Goal: Information Seeking & Learning: Check status

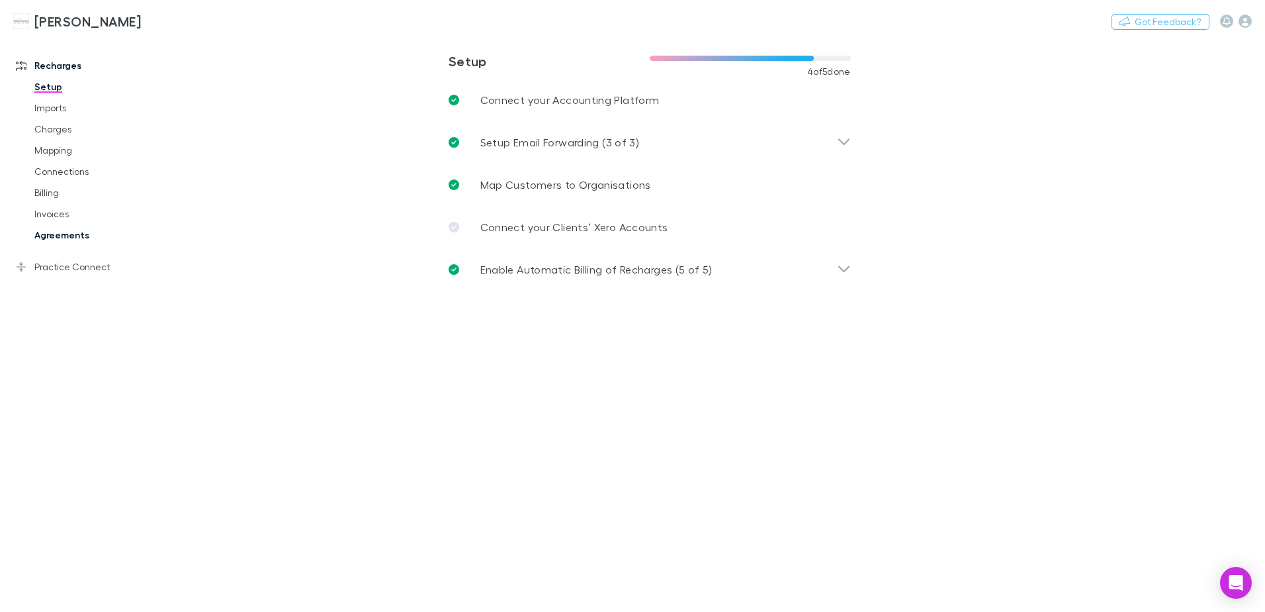
click at [75, 237] on link "Agreements" at bounding box center [100, 234] width 158 height 21
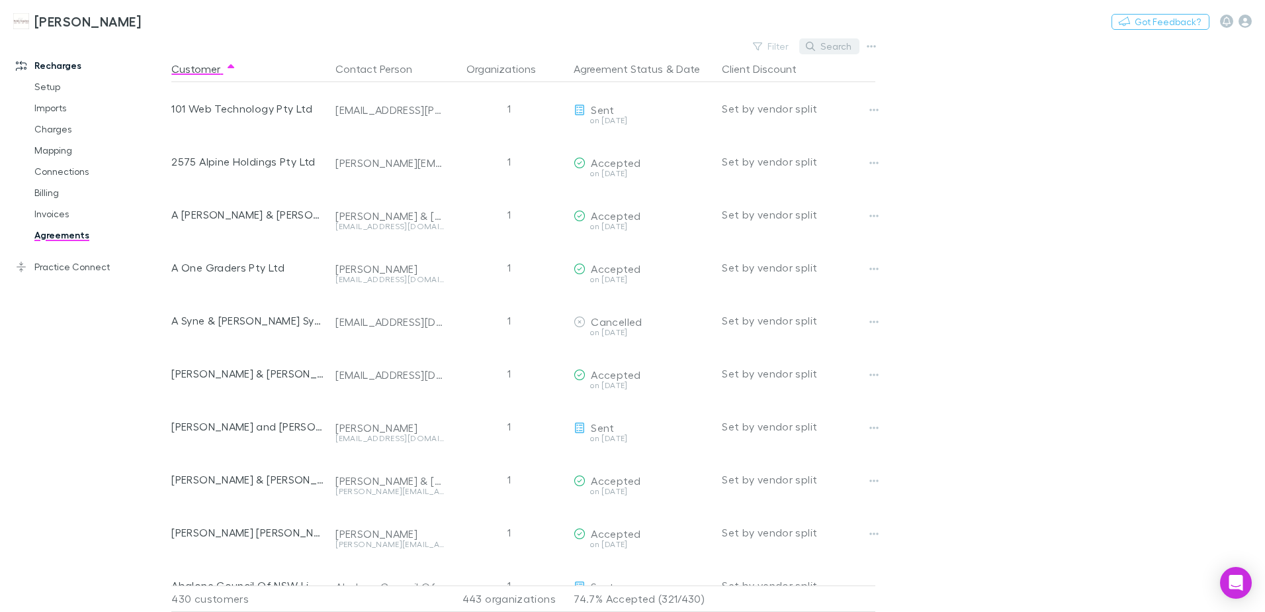
click at [822, 50] on button "Search" at bounding box center [829, 46] width 60 height 16
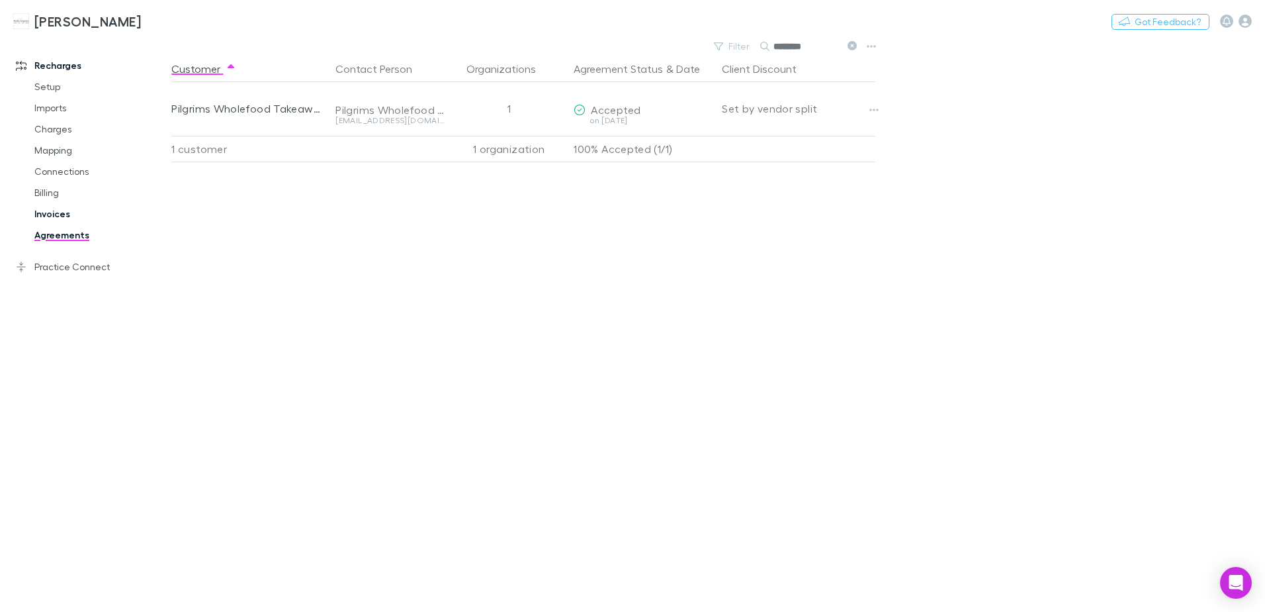
type input "********"
click at [52, 211] on link "Invoices" at bounding box center [100, 213] width 158 height 21
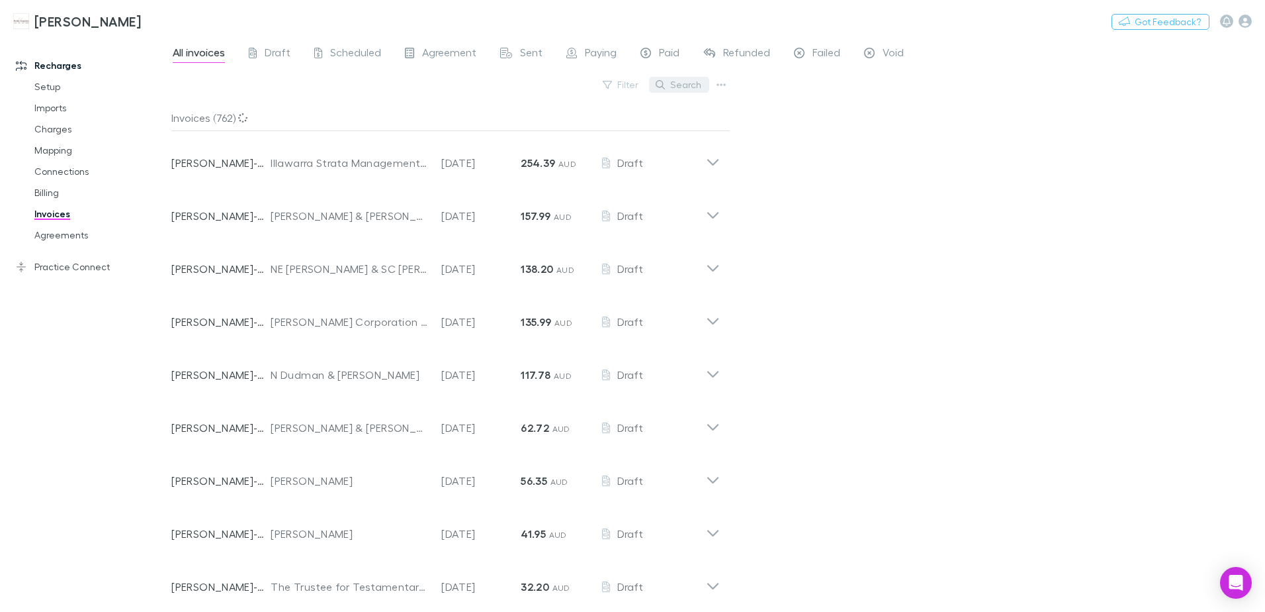
click at [689, 85] on button "Search" at bounding box center [679, 85] width 60 height 16
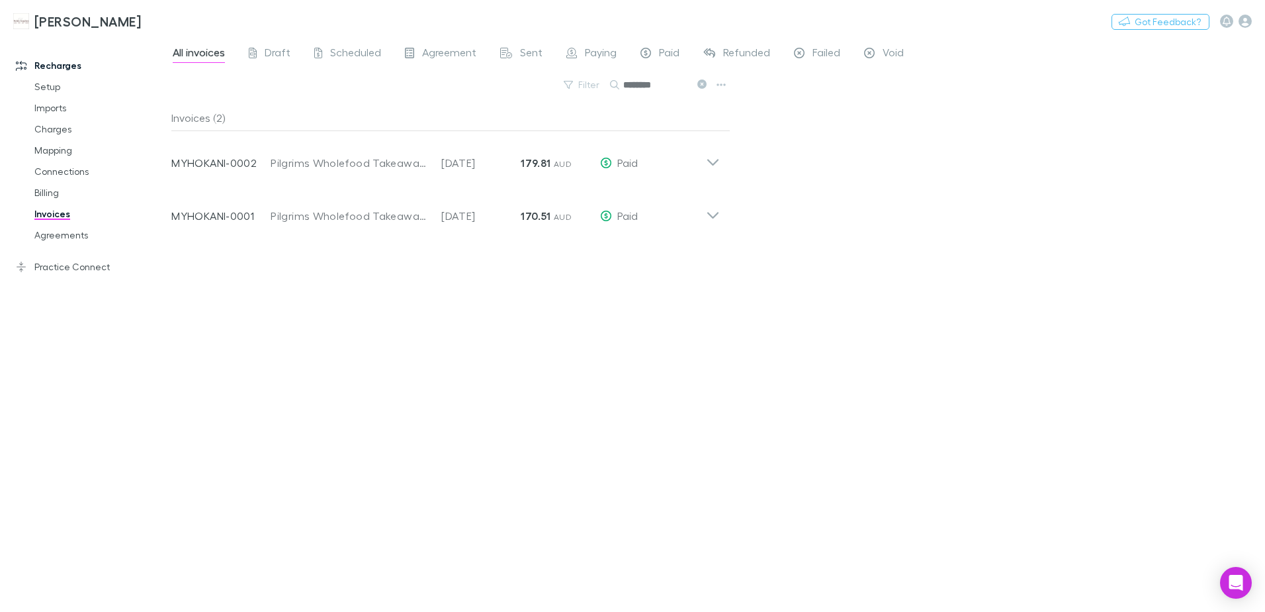
type input "********"
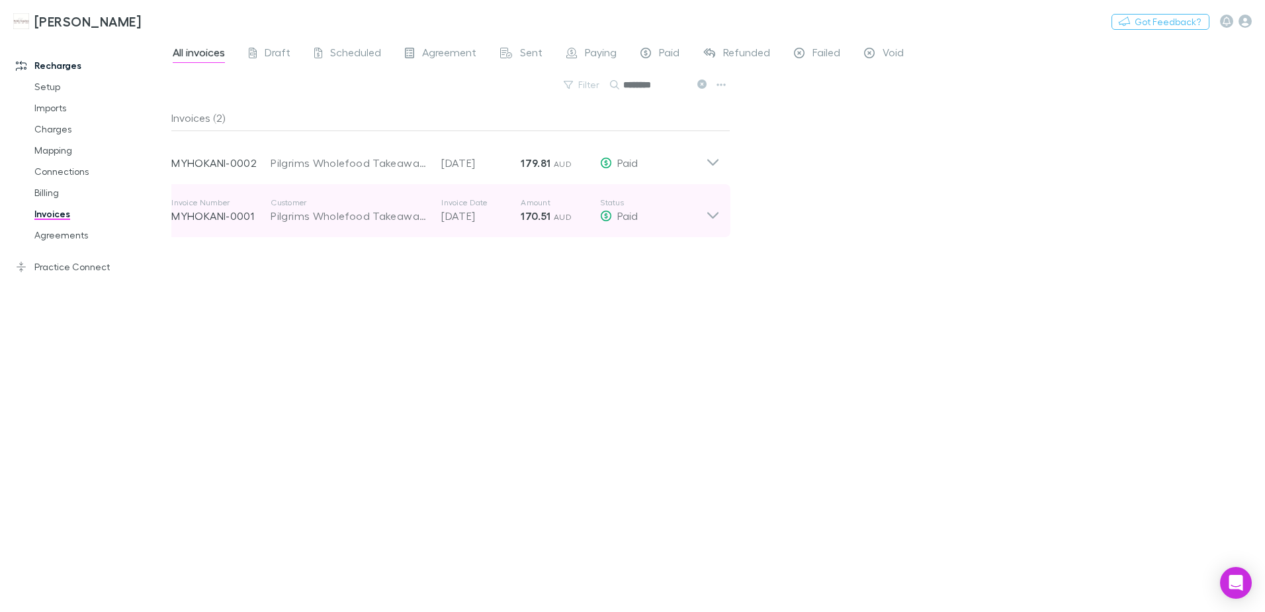
click at [719, 219] on icon at bounding box center [713, 210] width 14 height 26
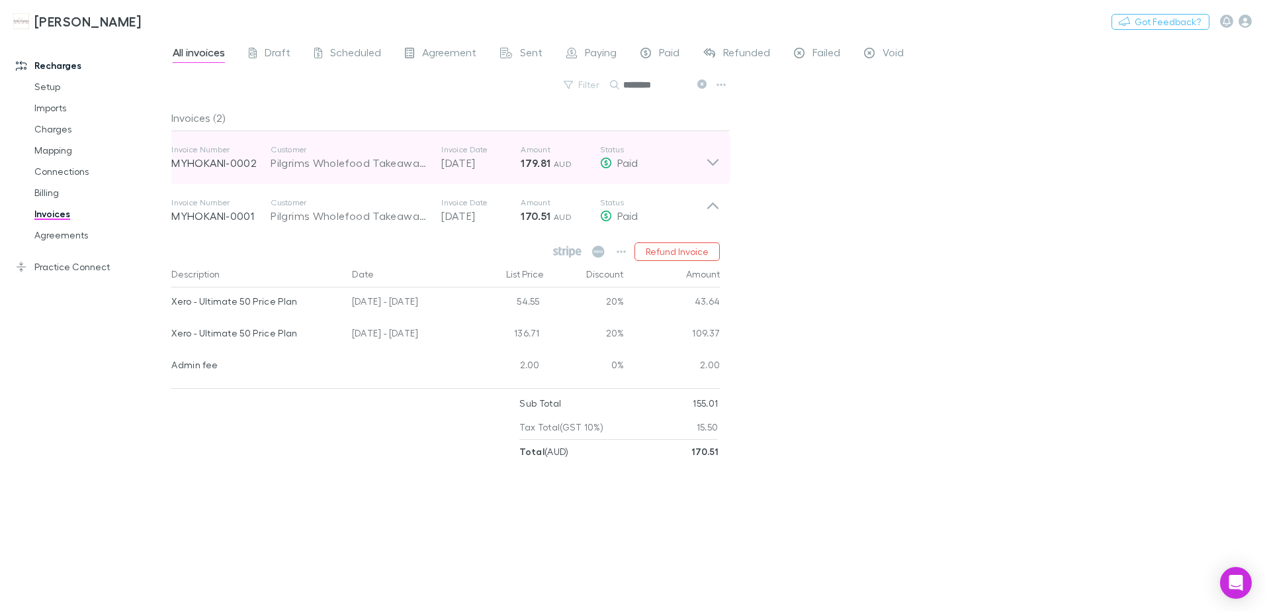
click at [709, 163] on icon at bounding box center [713, 157] width 14 height 26
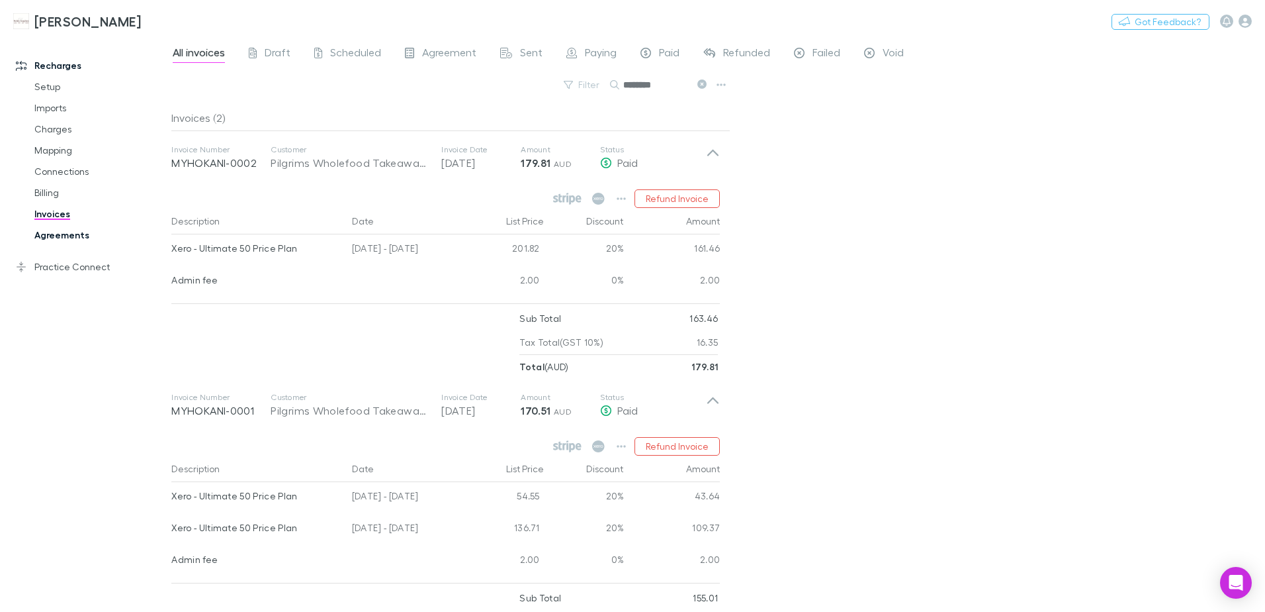
click at [68, 239] on link "Agreements" at bounding box center [100, 234] width 158 height 21
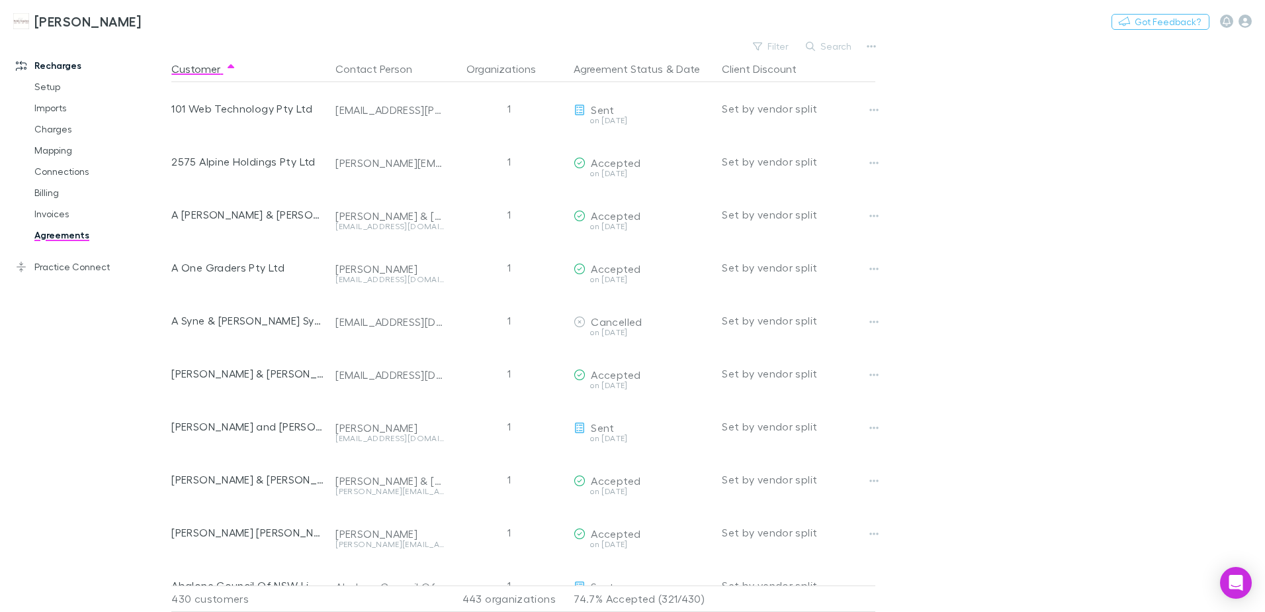
click at [825, 36] on div "Hales Douglass Nothing Got Feedback?" at bounding box center [632, 21] width 1265 height 42
click at [828, 43] on button "Search" at bounding box center [829, 46] width 60 height 16
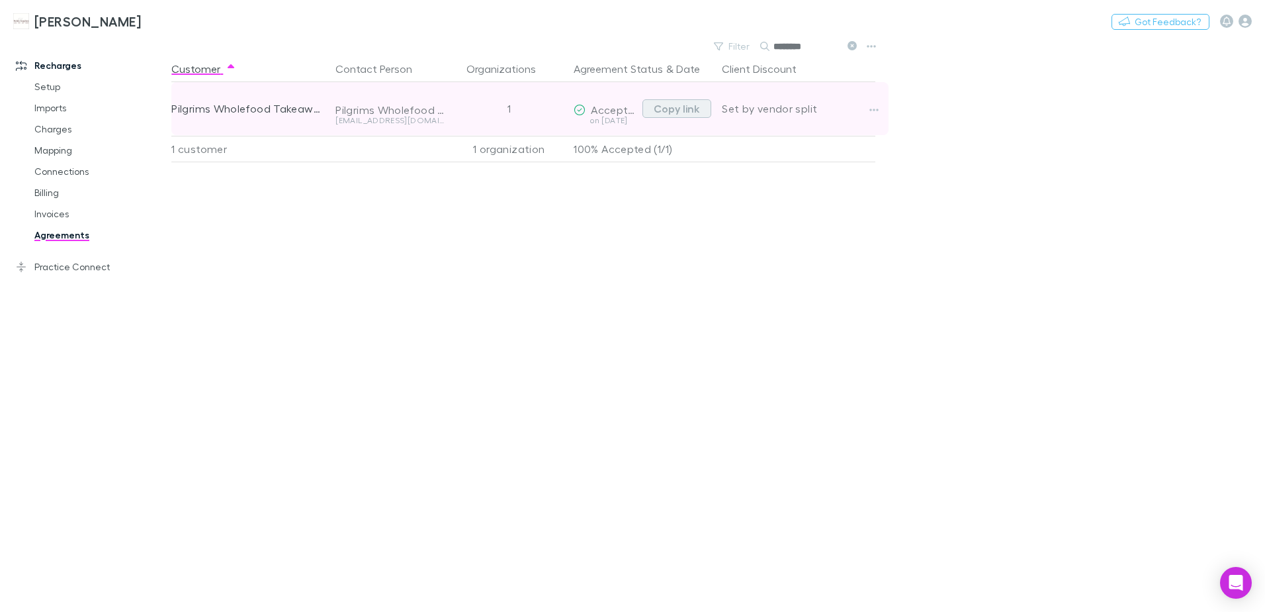
type input "********"
click at [682, 108] on button "Copy link" at bounding box center [677, 108] width 69 height 19
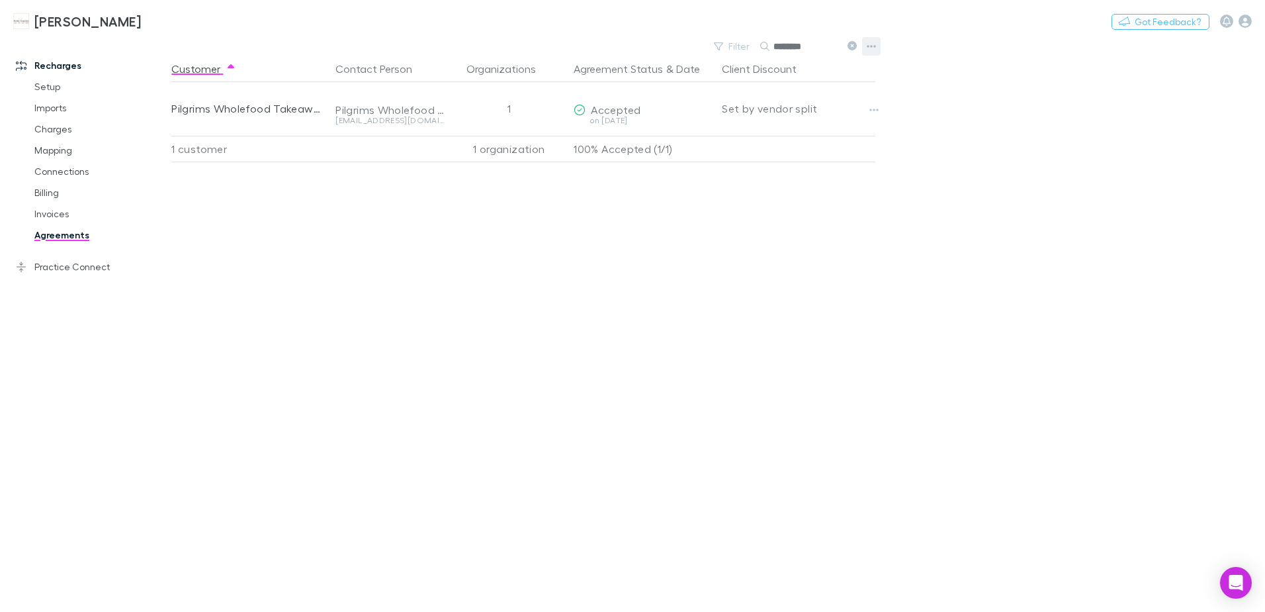
click at [870, 50] on icon "button" at bounding box center [871, 46] width 9 height 11
click at [982, 183] on div at bounding box center [632, 306] width 1265 height 612
click at [46, 208] on link "Invoices" at bounding box center [100, 213] width 158 height 21
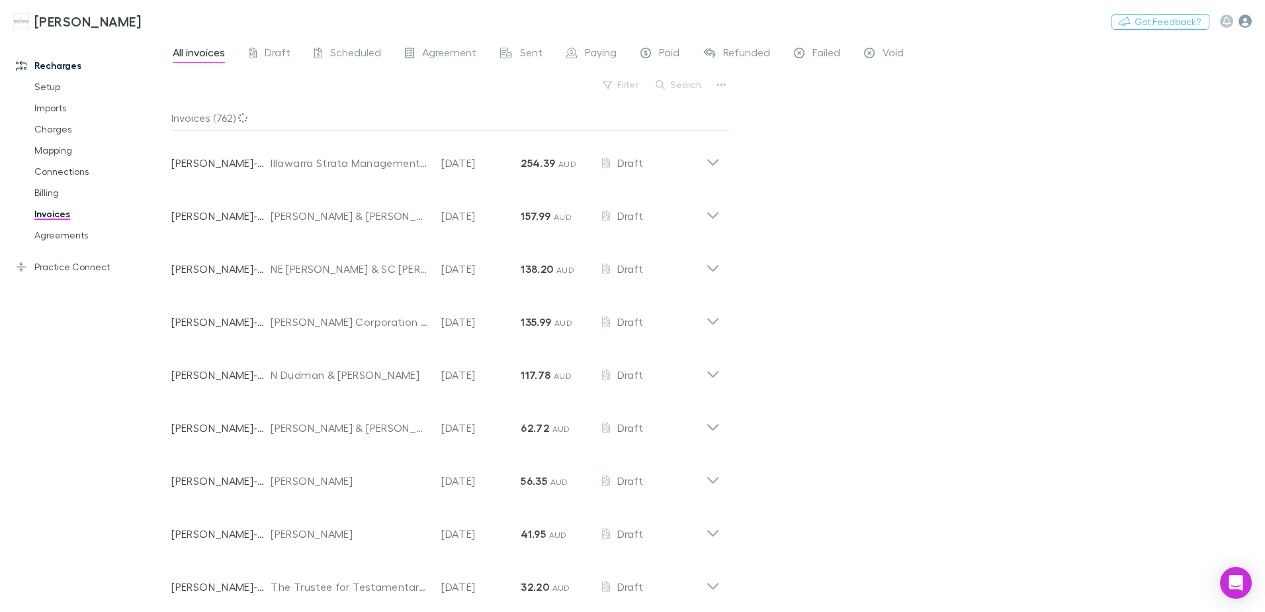
click at [1245, 20] on icon "button" at bounding box center [1245, 21] width 13 height 13
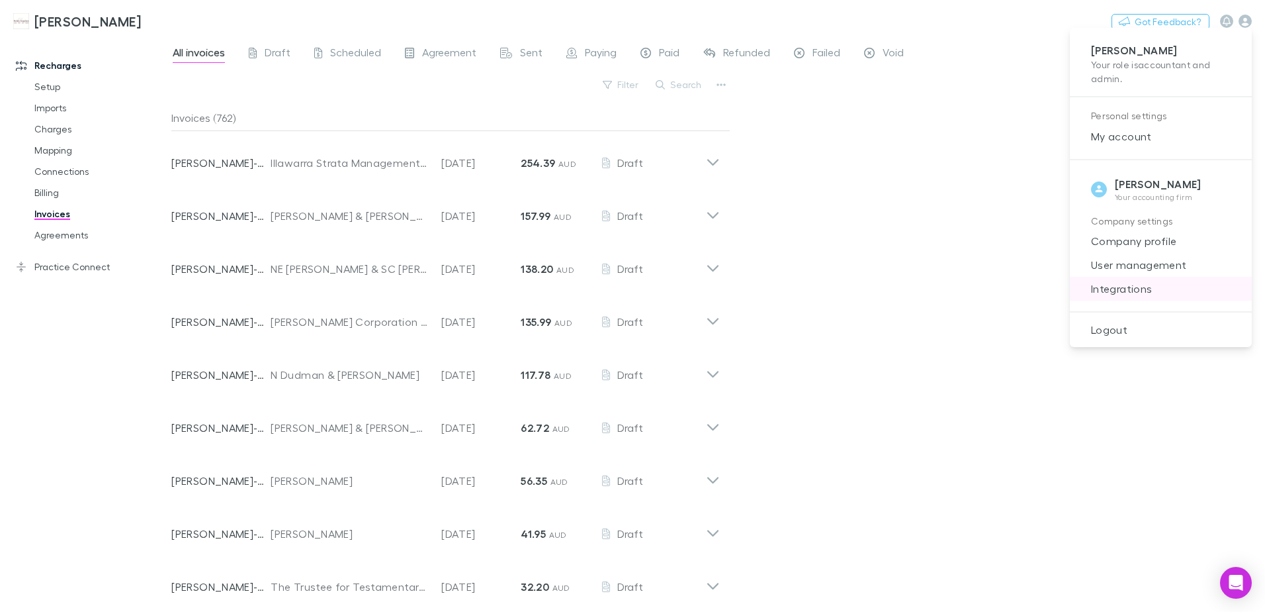
click at [1122, 288] on span "Integrations" at bounding box center [1161, 289] width 161 height 16
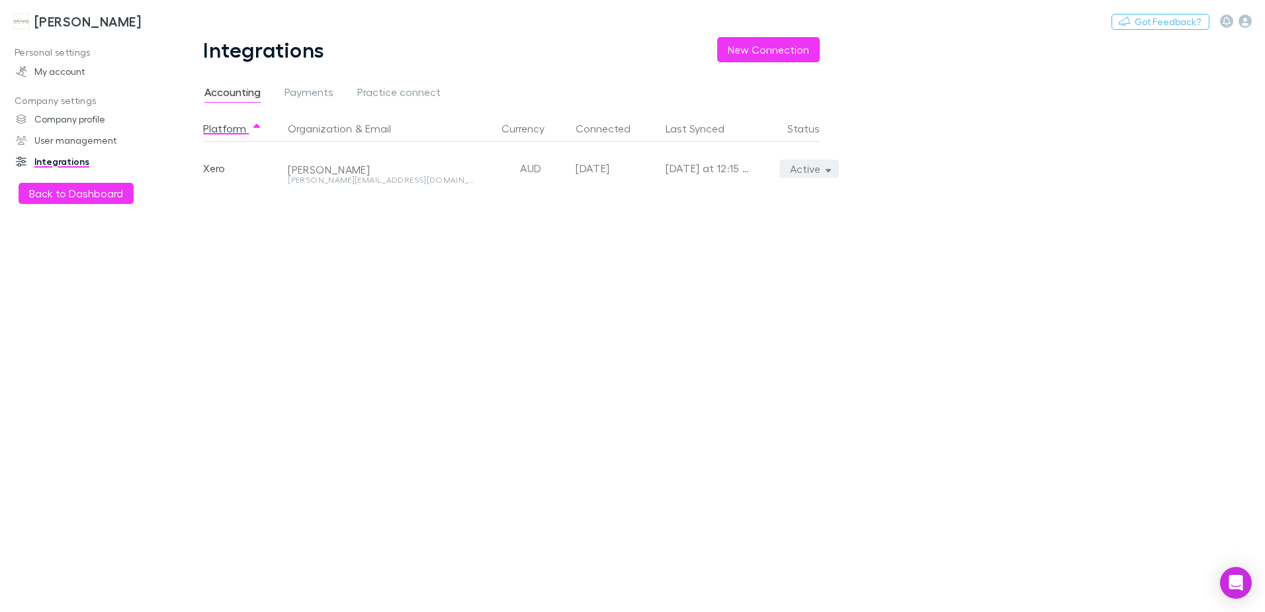
click at [831, 175] on button "Active" at bounding box center [810, 168] width 60 height 19
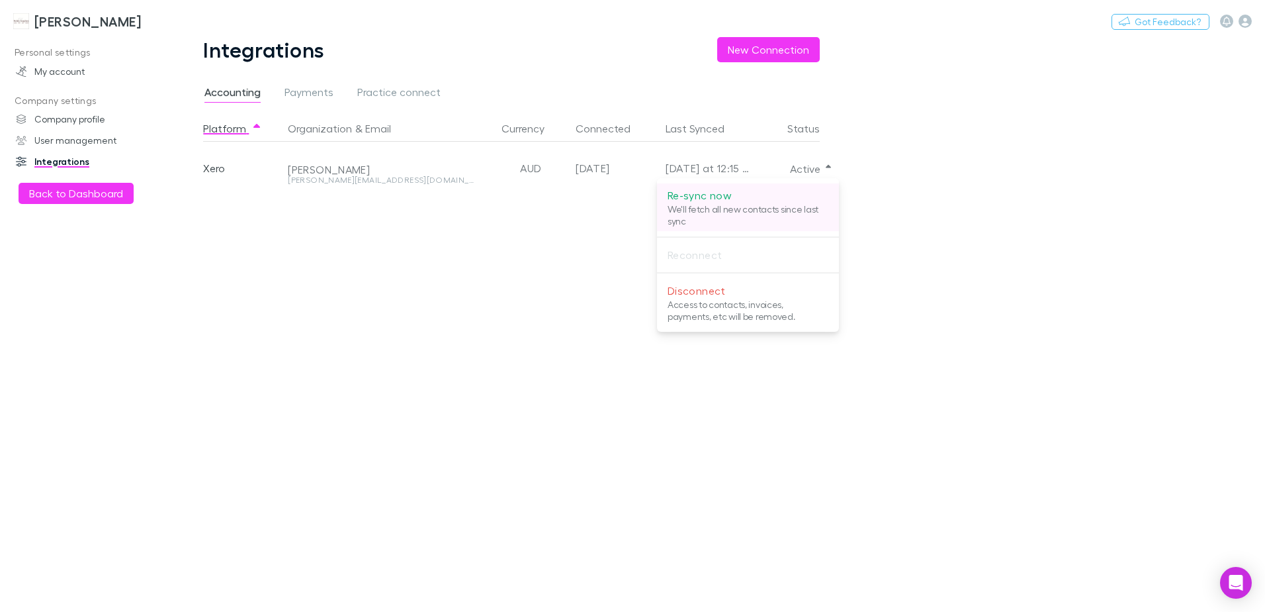
click at [697, 200] on p "Re-sync now" at bounding box center [748, 195] width 161 height 16
click at [64, 190] on div at bounding box center [632, 306] width 1265 height 612
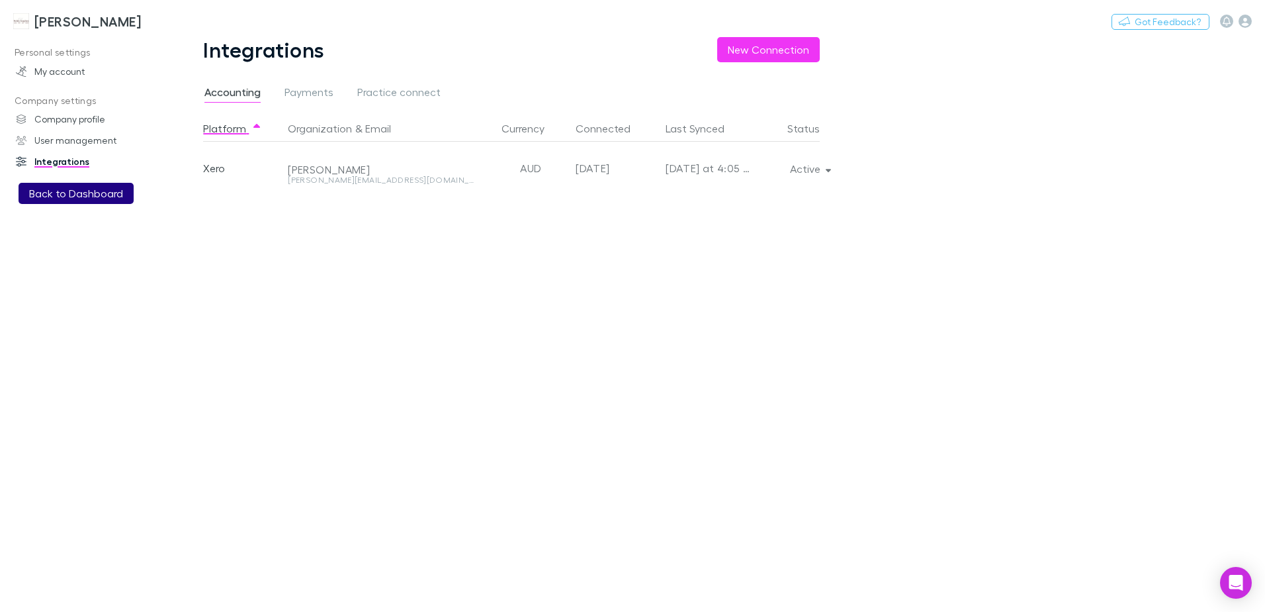
click at [65, 191] on button "Back to Dashboard" at bounding box center [76, 193] width 115 height 21
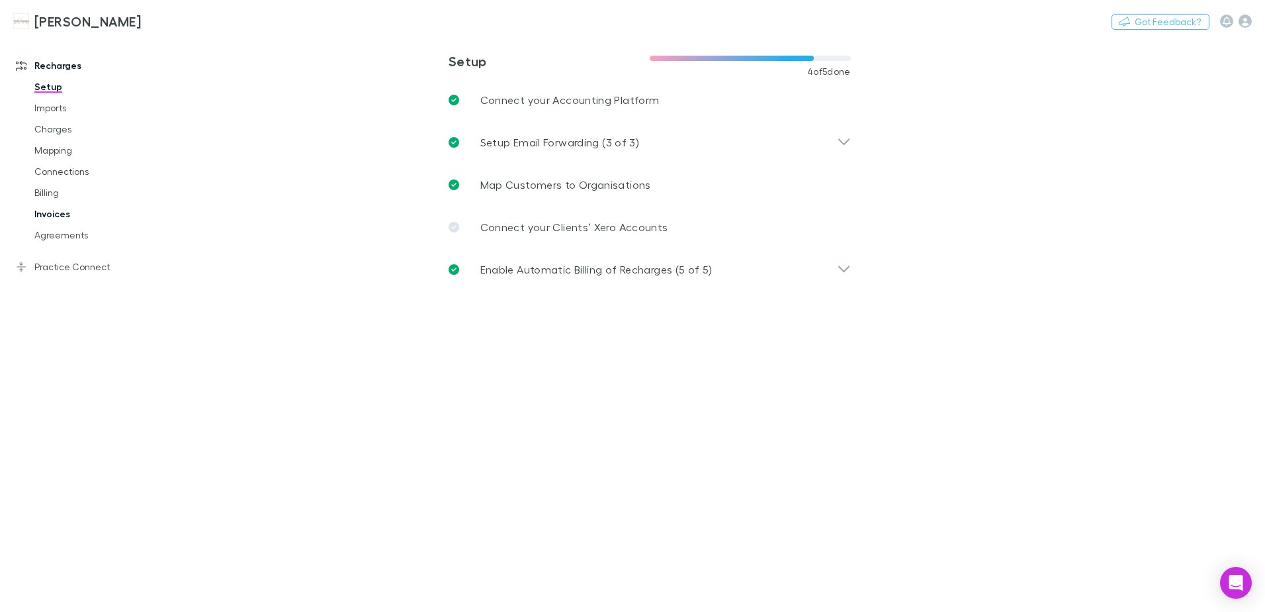
click at [59, 218] on link "Invoices" at bounding box center [100, 213] width 158 height 21
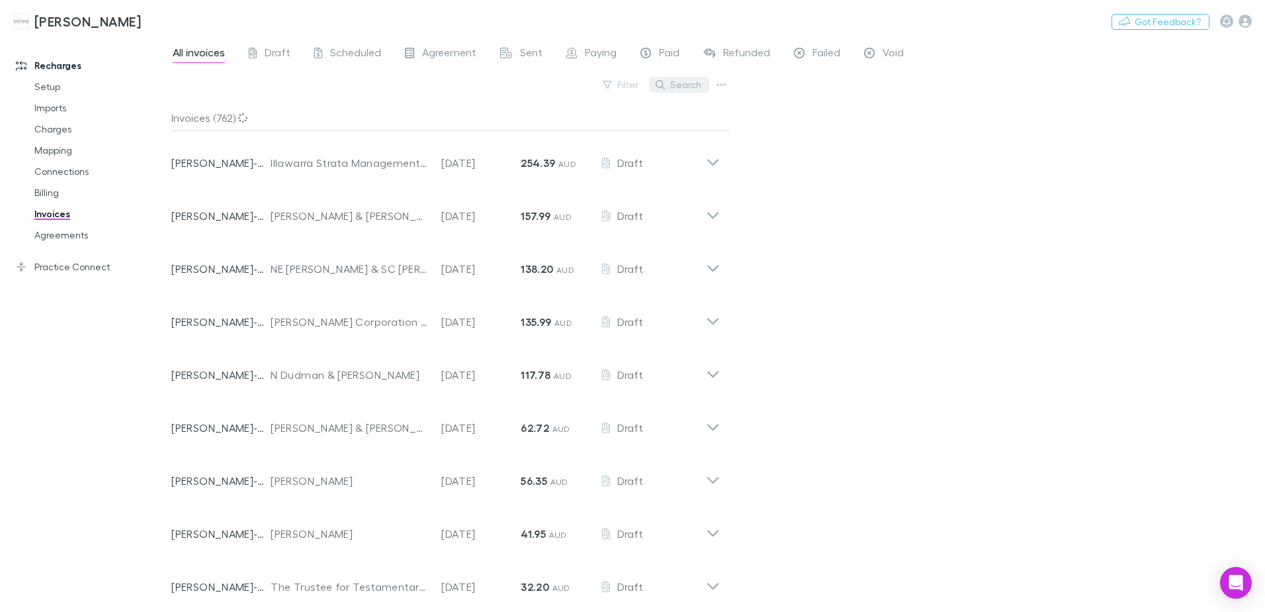
click at [694, 79] on button "Search" at bounding box center [679, 85] width 60 height 16
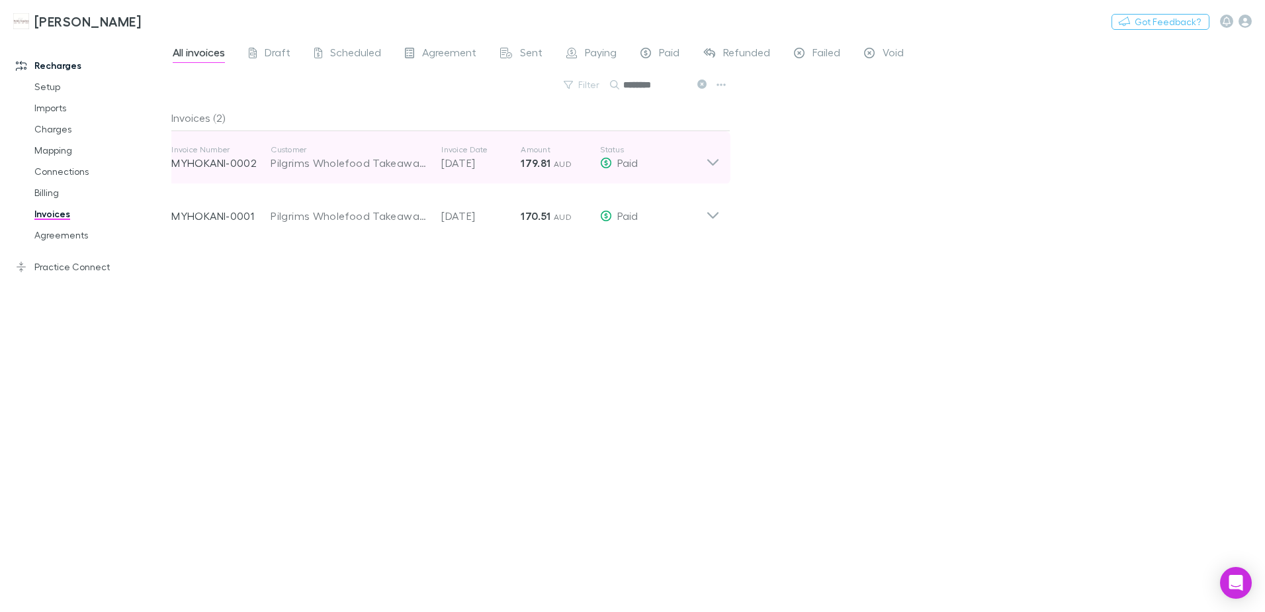
type input "********"
click at [709, 163] on icon at bounding box center [713, 157] width 14 height 26
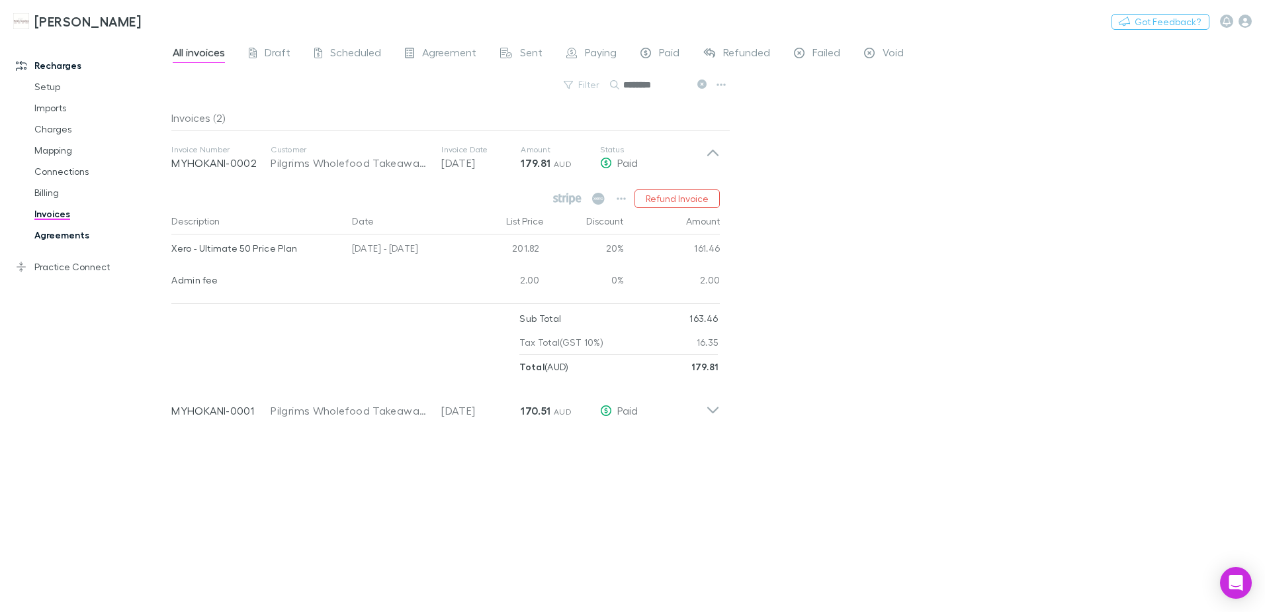
click at [61, 236] on link "Agreements" at bounding box center [100, 234] width 158 height 21
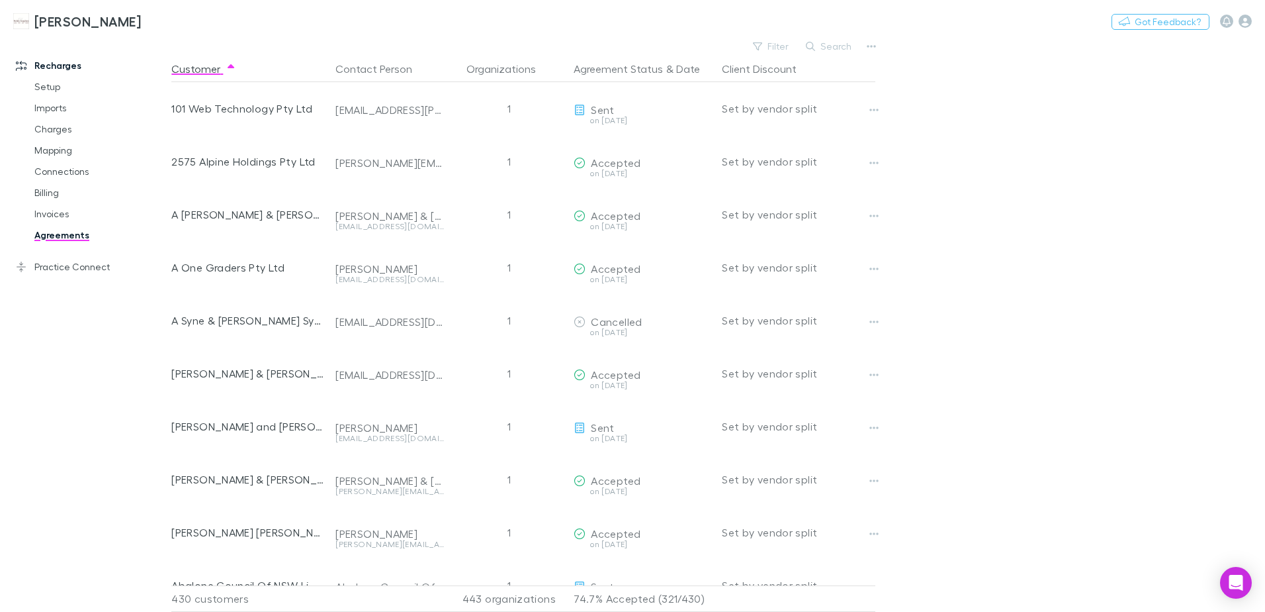
click at [808, 43] on button "Search" at bounding box center [829, 46] width 60 height 16
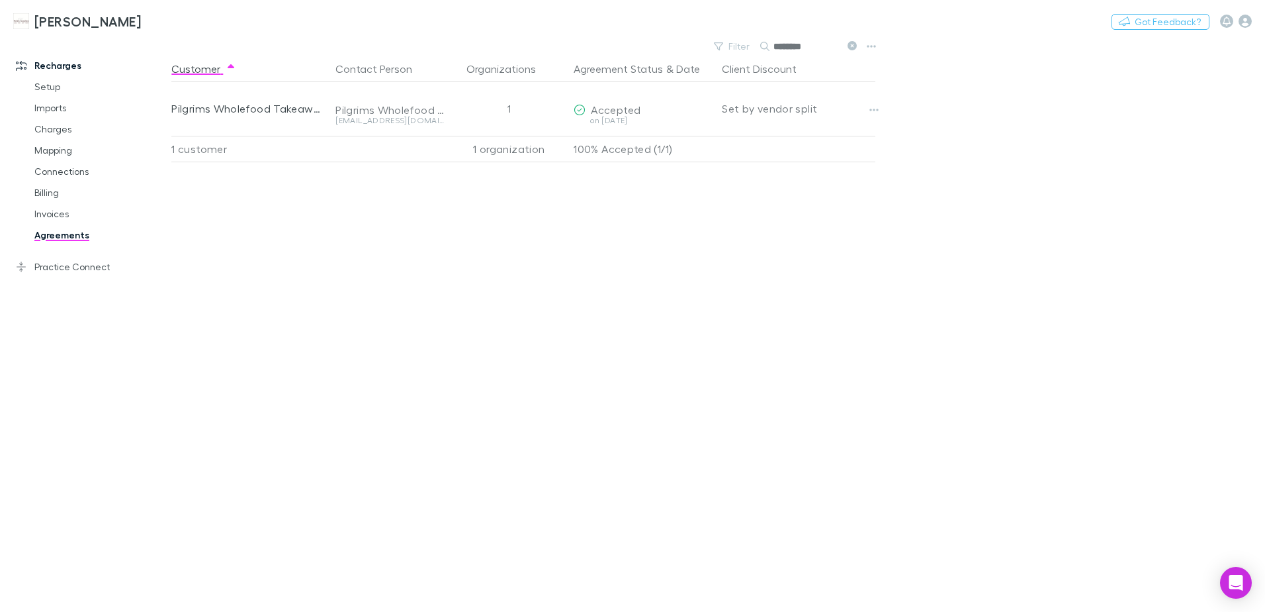
type input "********"
click at [447, 315] on div "Customer Contact Person Organizations Agreement Status & Date Client Discount P…" at bounding box center [535, 334] width 728 height 556
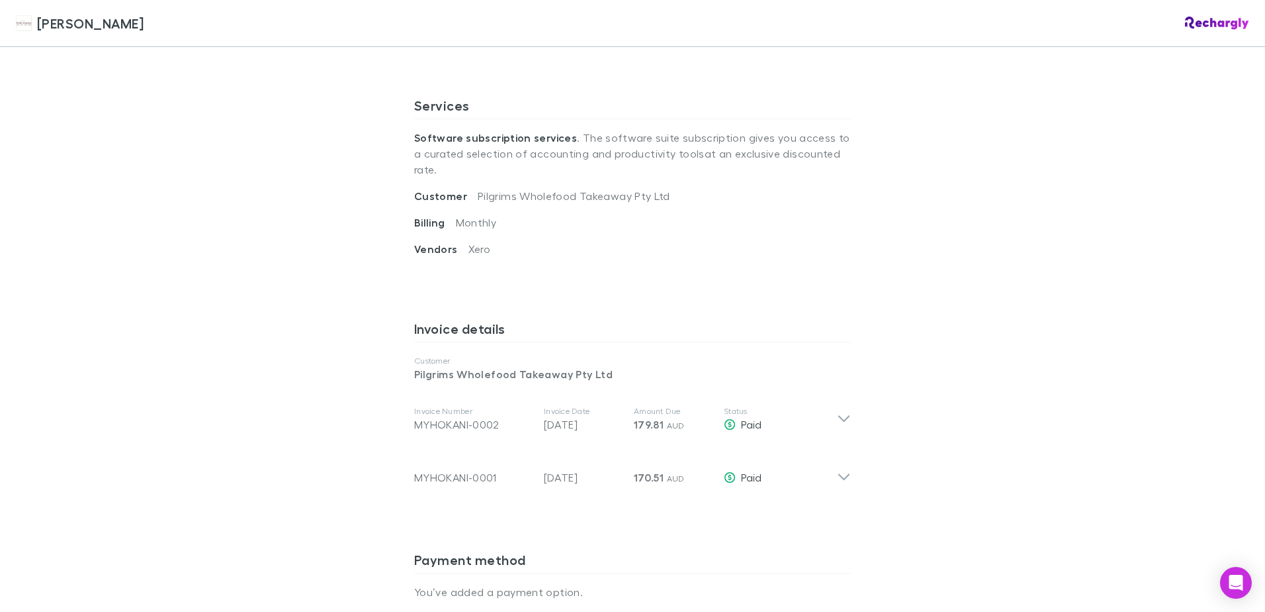
scroll to position [463, 0]
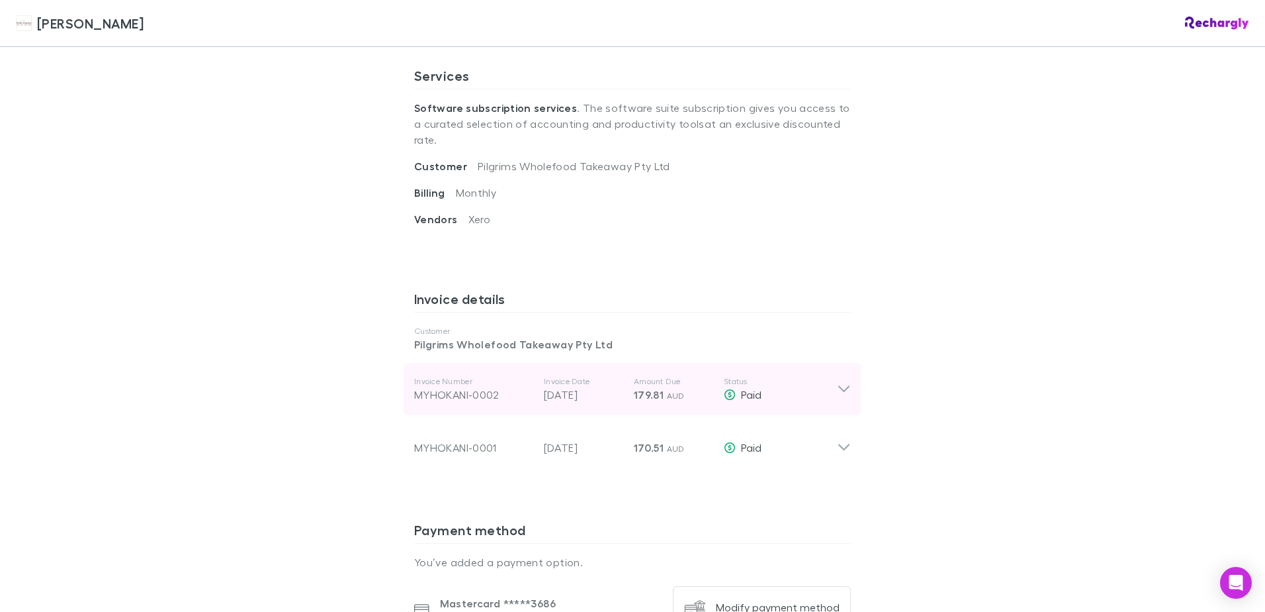
click at [842, 381] on icon at bounding box center [844, 389] width 14 height 16
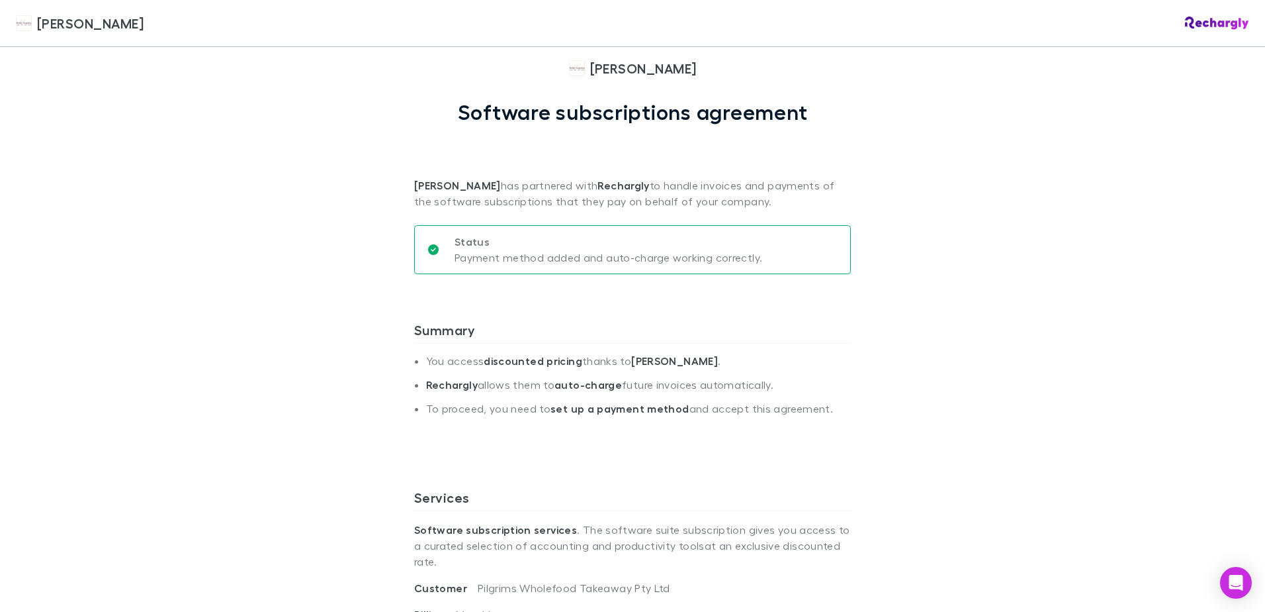
scroll to position [0, 0]
